Goal: Task Accomplishment & Management: Use online tool/utility

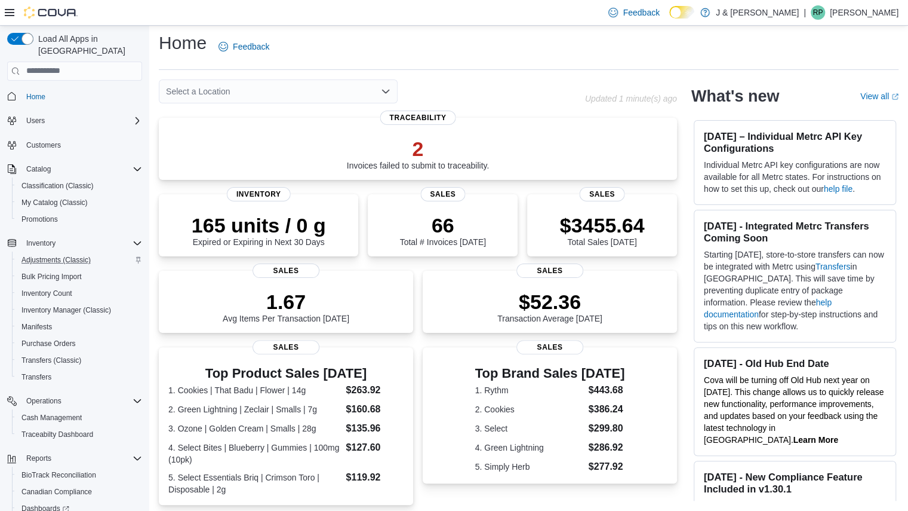
scroll to position [4, 0]
click at [70, 305] on span "Inventory Manager (Classic)" at bounding box center [66, 310] width 90 height 10
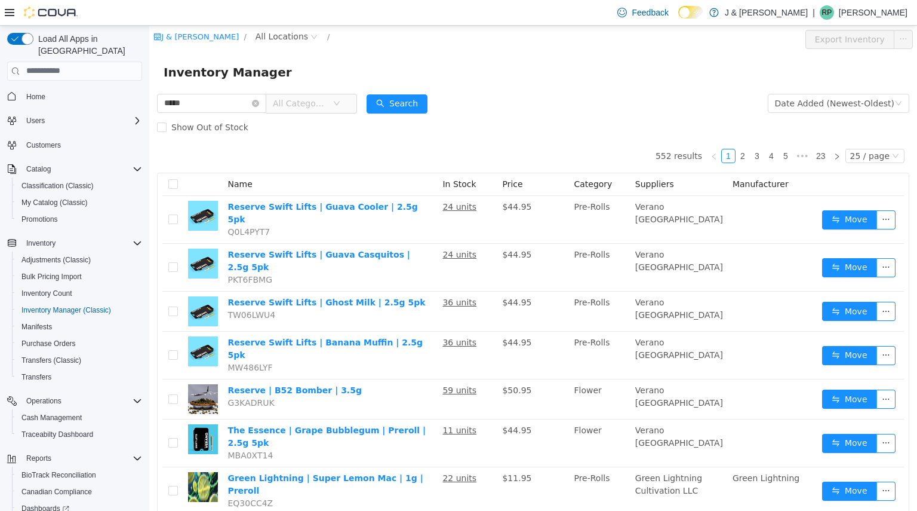
type input "*****"
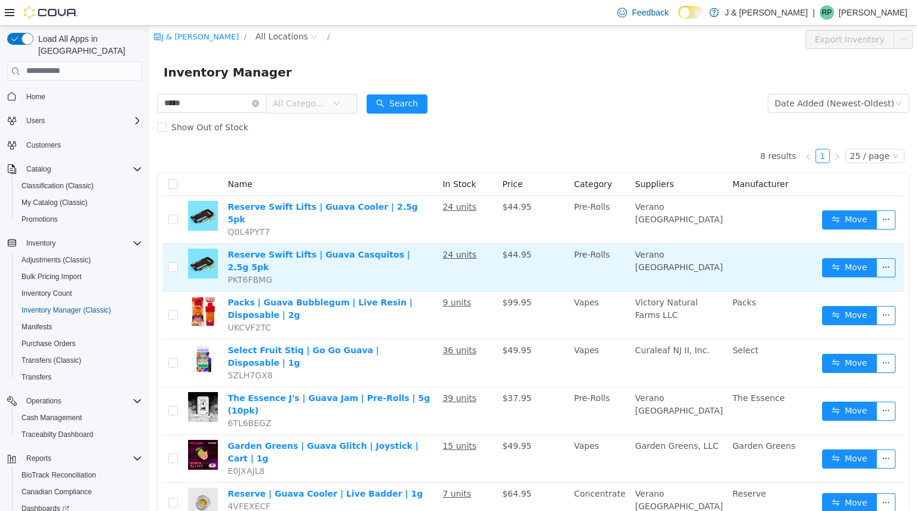
scroll to position [45, 0]
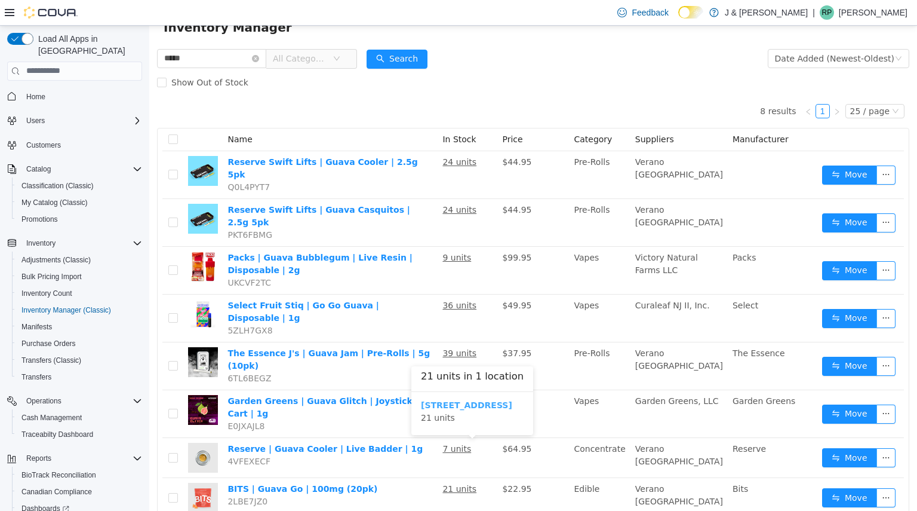
click at [475, 405] on b "3055 Route 23, Oak Ridge" at bounding box center [466, 404] width 91 height 10
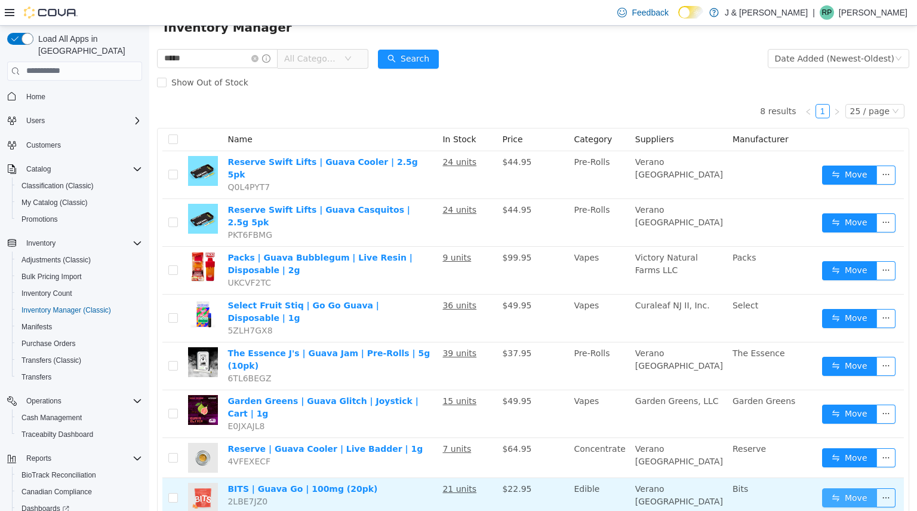
click at [841, 487] on button "Move" at bounding box center [849, 496] width 55 height 19
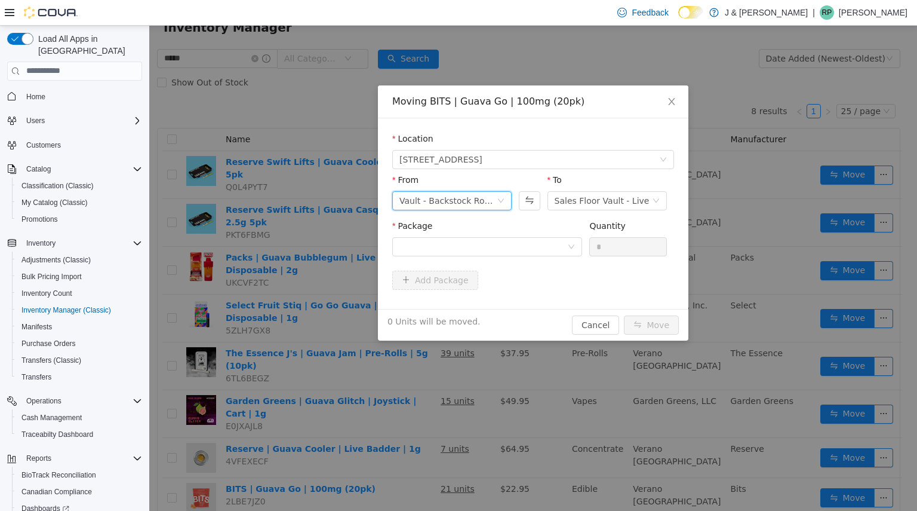
click at [489, 208] on div "Vault - Backstock Room" at bounding box center [447, 200] width 97 height 18
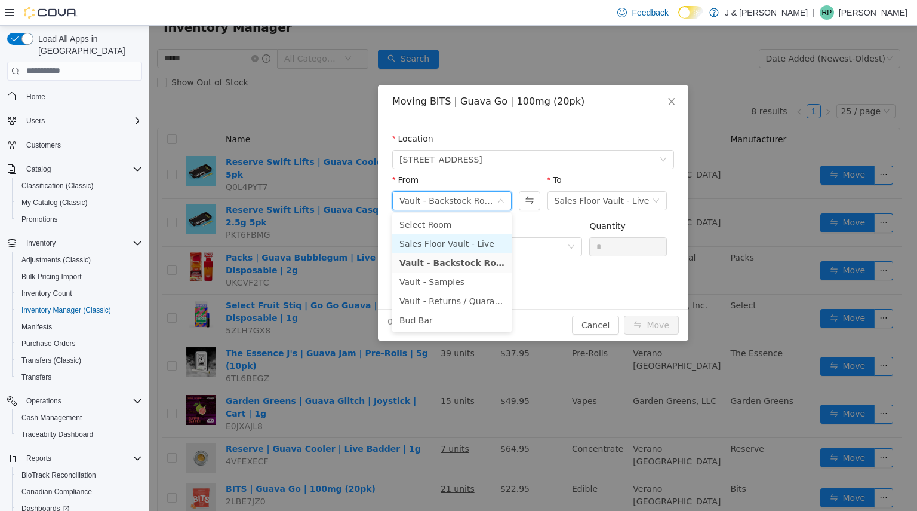
click at [462, 240] on li "Sales Floor Vault - Live" at bounding box center [451, 242] width 119 height 19
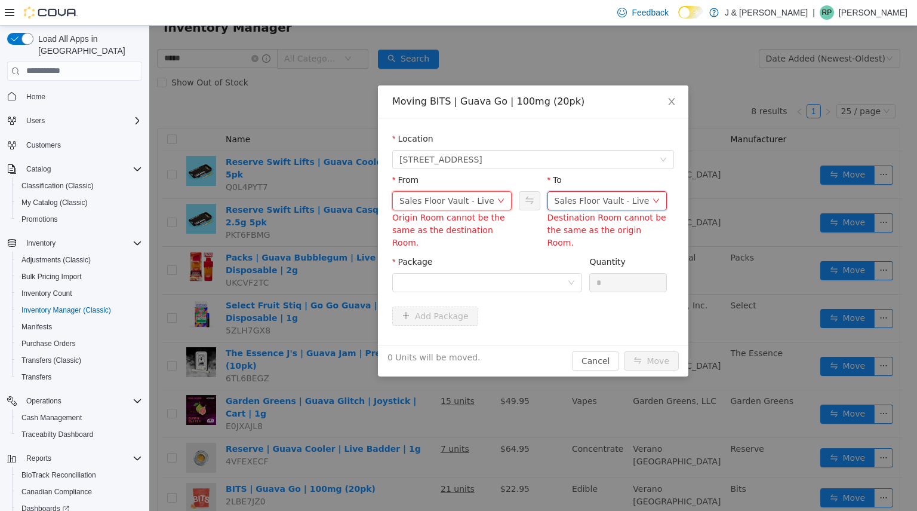
click at [582, 205] on div "Sales Floor Vault - Live" at bounding box center [602, 200] width 95 height 18
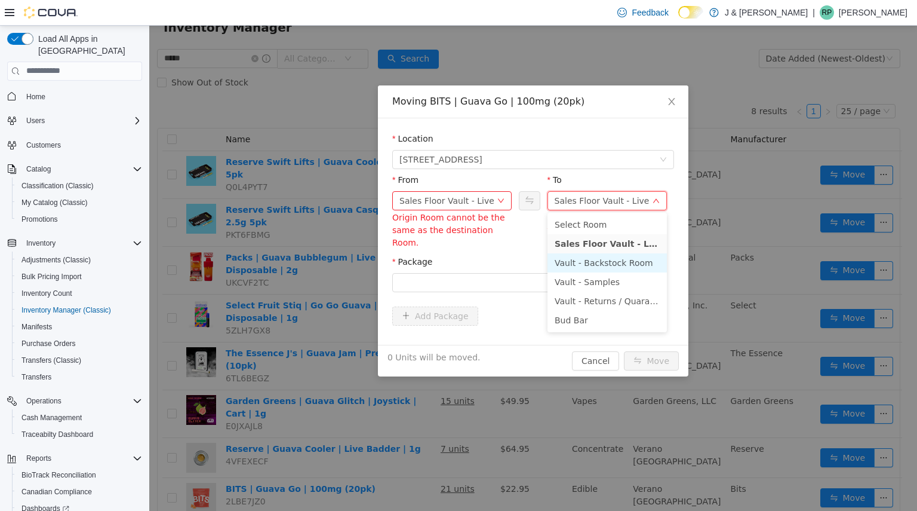
click at [584, 261] on li "Vault - Backstock Room" at bounding box center [607, 262] width 119 height 19
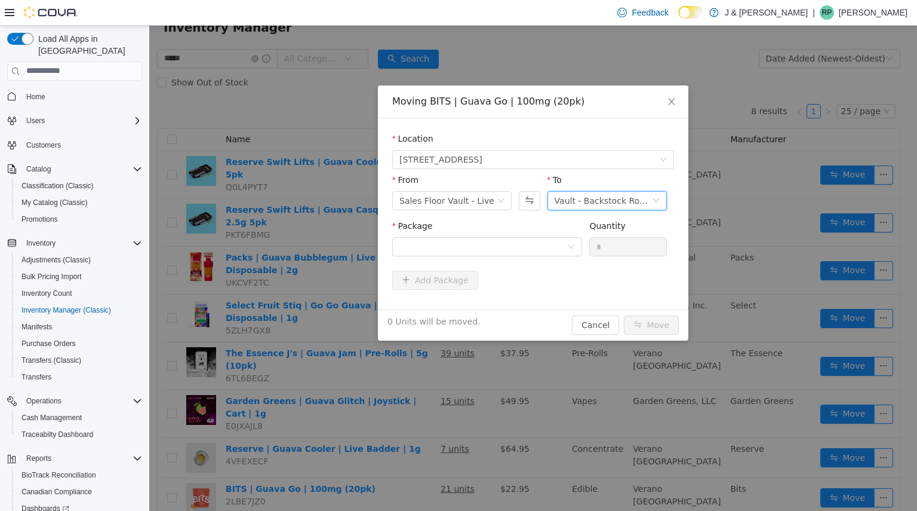
click at [527, 259] on div "Package" at bounding box center [487, 239] width 190 height 41
click at [543, 245] on div at bounding box center [483, 246] width 168 height 18
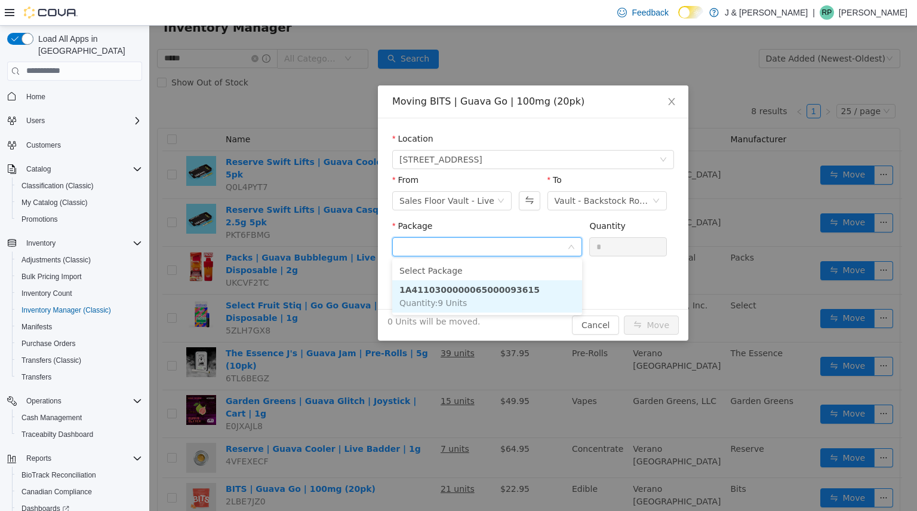
click at [518, 285] on li "1A4110300000065000093615 Quantity : 9 Units" at bounding box center [487, 295] width 190 height 32
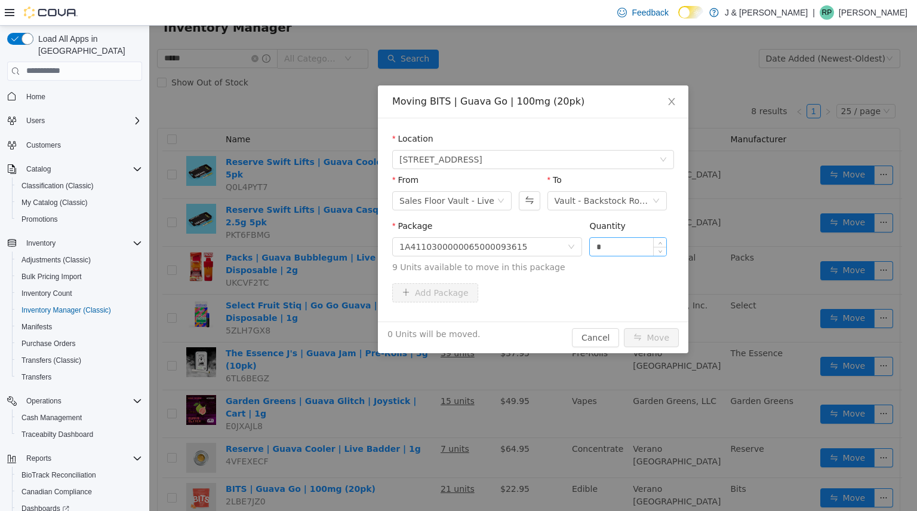
click at [621, 255] on div "*" at bounding box center [628, 245] width 78 height 19
click at [626, 245] on input "*" at bounding box center [628, 246] width 76 height 18
type input "*"
click at [654, 342] on button "Move" at bounding box center [651, 336] width 55 height 19
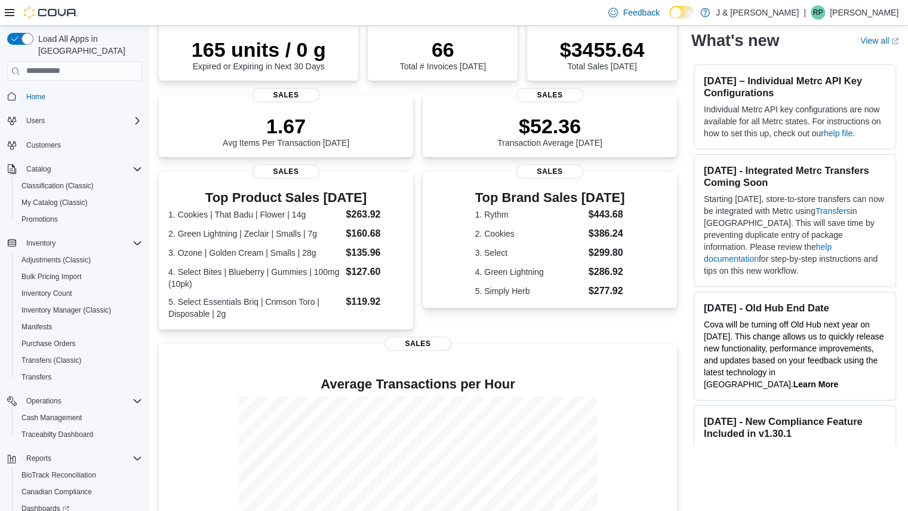
scroll to position [264, 0]
